Goal: Find specific page/section: Find specific page/section

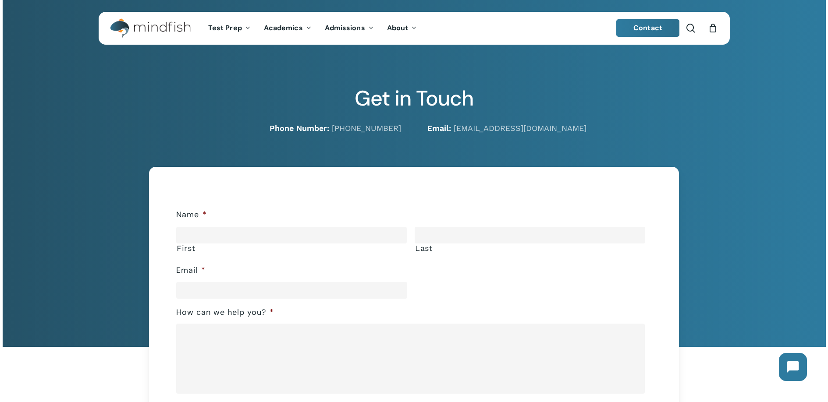
click at [182, 27] on img "Main Menu" at bounding box center [150, 28] width 81 height 20
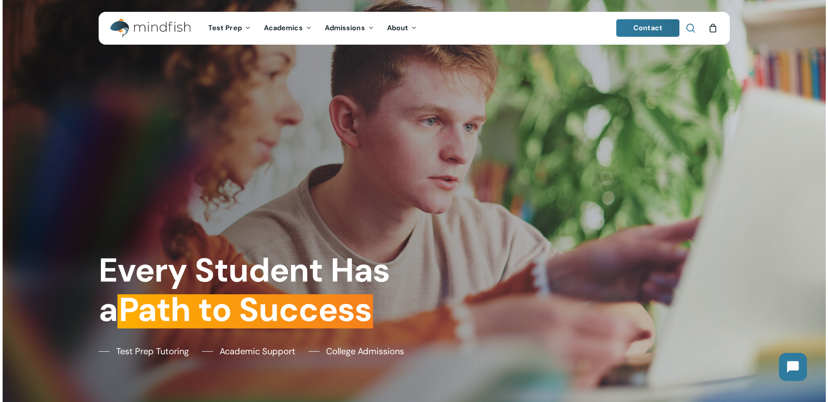
click at [691, 27] on span "Main Menu" at bounding box center [690, 28] width 9 height 9
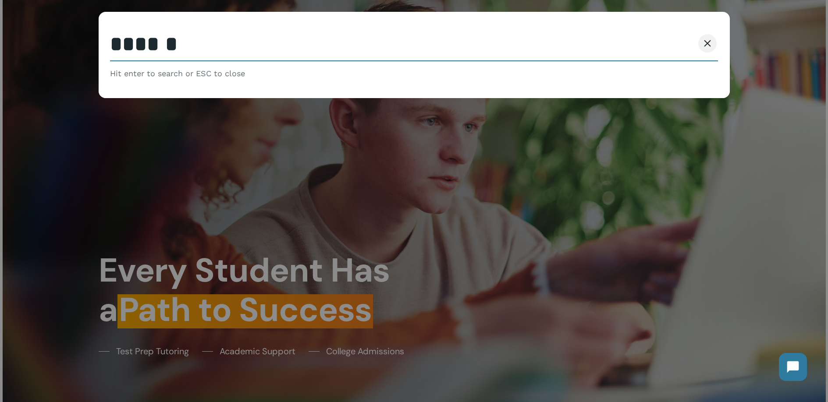
click at [345, 133] on div "Every Student Has a Path to Success Test Prep Tutoring Academic Support College…" at bounding box center [414, 201] width 644 height 402
